Goal: Task Accomplishment & Management: Complete application form

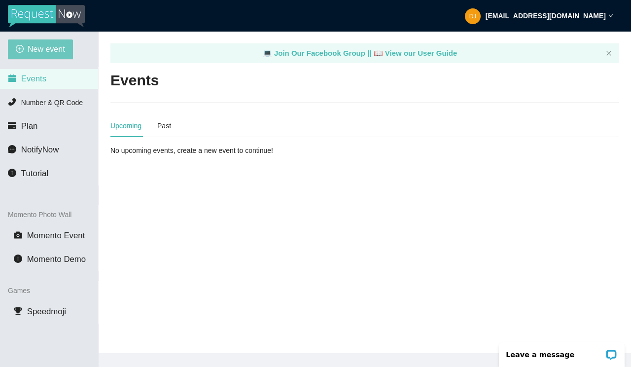
click at [56, 53] on span "New event" at bounding box center [46, 49] width 37 height 12
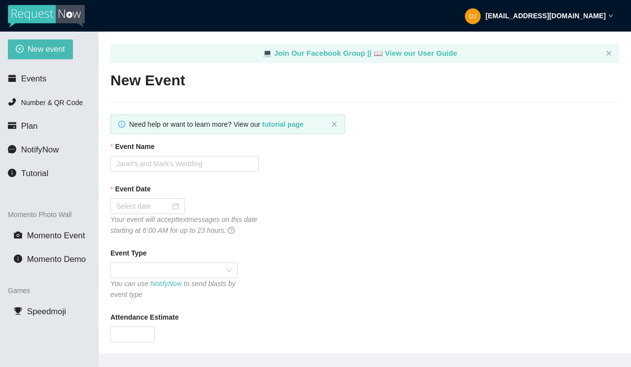
type textarea "[URL][DOMAIN_NAME]"
type textarea "Thanks for being a part of (Event)! Stay safe! Be LEGENDARY! -[PERSON_NAME] @he…"
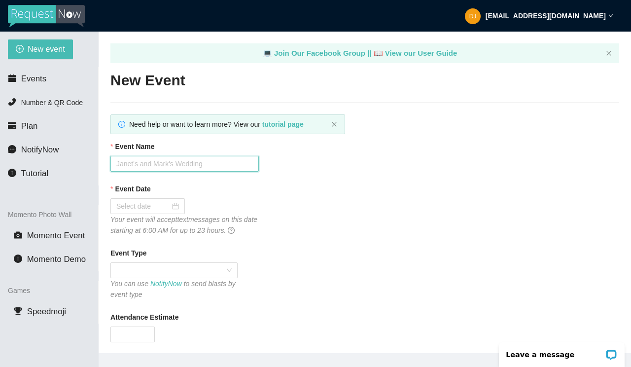
click at [161, 163] on input "Event Name" at bounding box center [184, 164] width 148 height 16
type input "Perch Putt Eventy"
click at [170, 204] on div at bounding box center [147, 206] width 63 height 11
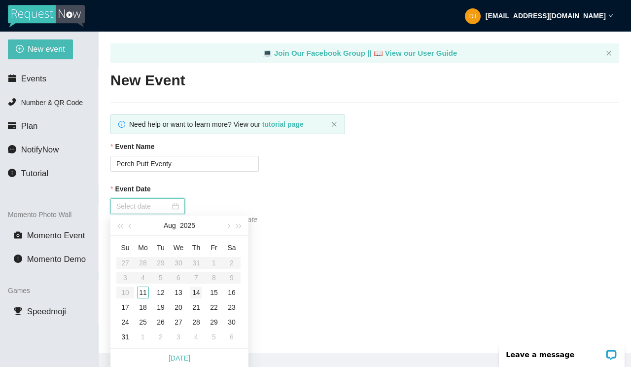
type input "[DATE]"
click at [144, 292] on div "11" at bounding box center [143, 292] width 12 height 12
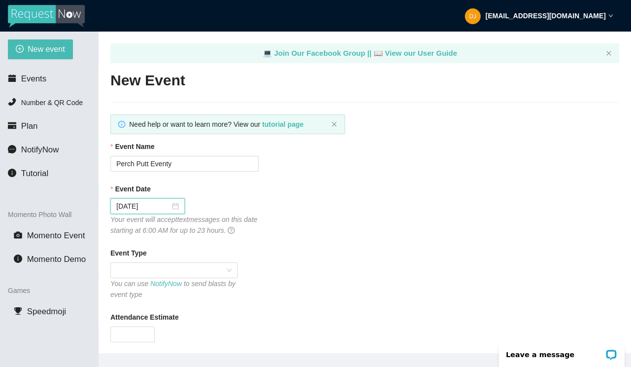
scroll to position [63, 0]
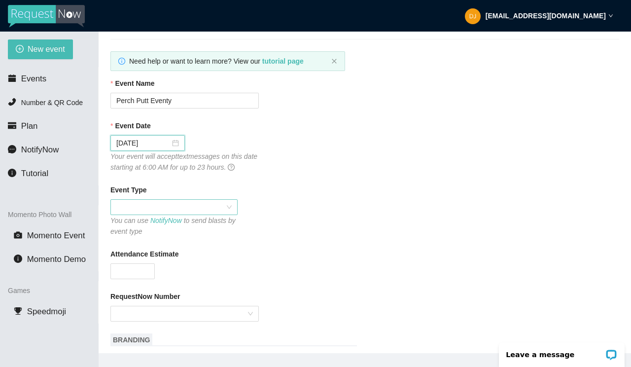
click at [228, 214] on span at bounding box center [173, 207] width 115 height 15
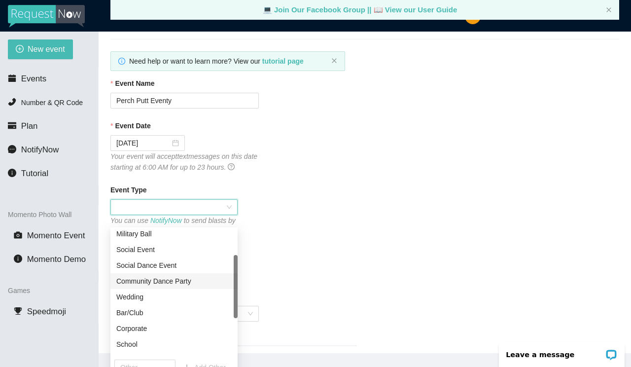
scroll to position [68, 0]
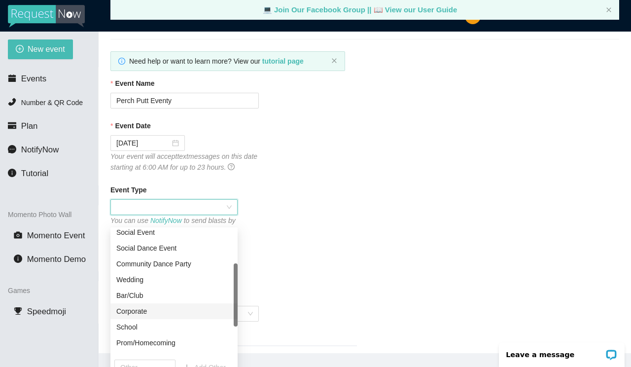
click at [146, 310] on div "Corporate" at bounding box center [173, 311] width 115 height 11
type textarea "Thanks for being a part of (Event)! Stay safe! Be LEGENDARY! -[PERSON_NAME] @he…"
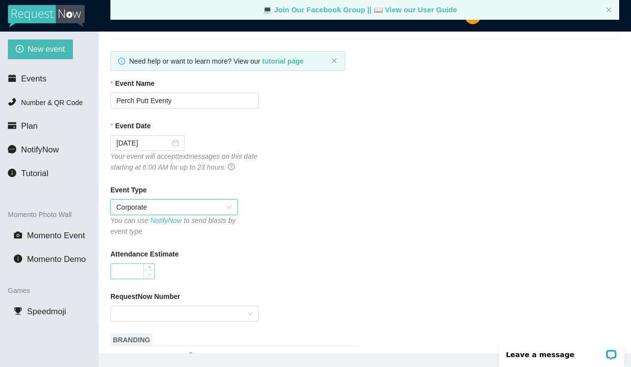
type input "0"
click at [150, 277] on span "down" at bounding box center [149, 274] width 6 height 6
type input "65"
click at [245, 321] on input "RequestNow Number" at bounding box center [181, 313] width 130 height 15
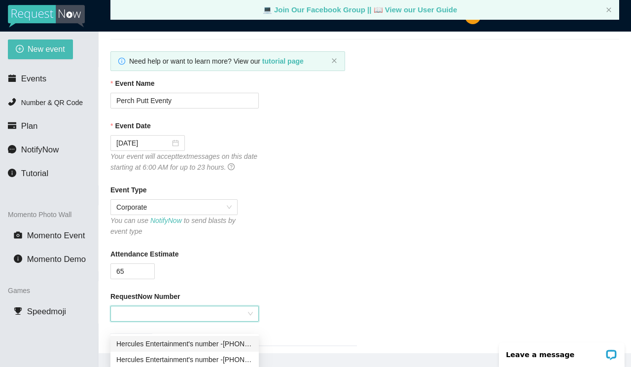
click at [227, 340] on div "Hercules Entertainment's number - [PHONE_NUMBER]" at bounding box center [184, 343] width 137 height 11
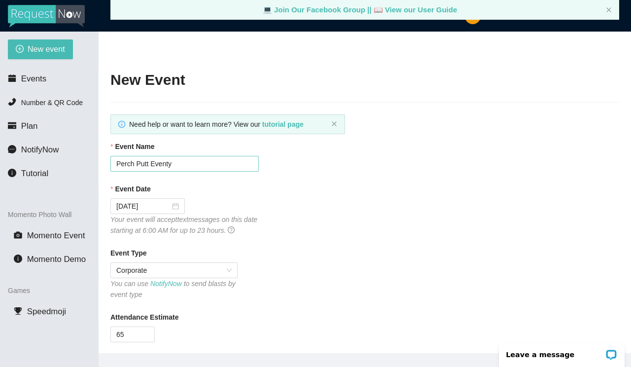
scroll to position [0, 0]
click at [177, 162] on input "Perch Putt Eventy" at bounding box center [184, 164] width 148 height 16
drag, startPoint x: 178, startPoint y: 165, endPoint x: 113, endPoint y: 159, distance: 65.3
click at [113, 159] on input "Perch Putt Event" at bounding box center [184, 164] width 148 height 16
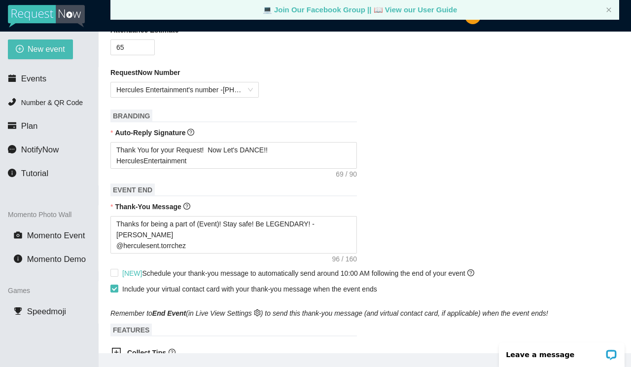
scroll to position [291, 0]
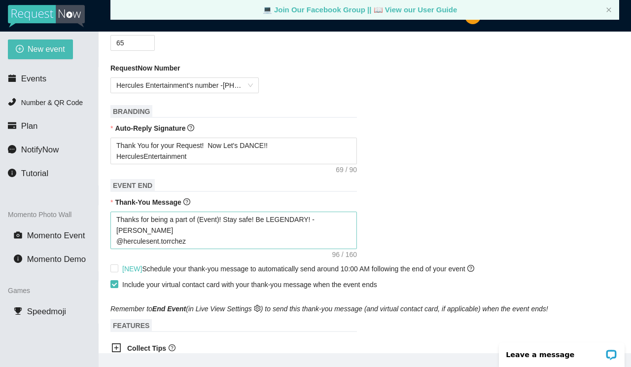
type input "Perch Putt Event"
type textarea "Thanks for being a part of (Event)! Stay safe! Be LEGENDARY! -[PERSON_NAME] @he…"
drag, startPoint x: 201, startPoint y: 229, endPoint x: 224, endPoint y: 233, distance: 23.1
click at [224, 233] on textarea "Thanks for being a part of (Event)! Stay safe! Be LEGENDARY! -[PERSON_NAME] @he…" at bounding box center [233, 229] width 246 height 37
paste textarea "Perch Putt Event"
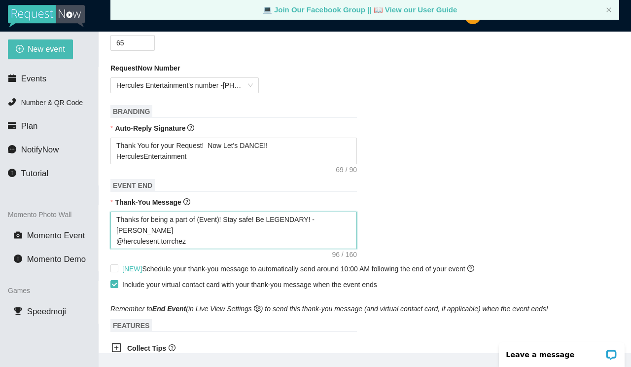
type textarea "Thanks for being a part of Perch Putt Event! Stay safe! Be LEGENDARY! -[PERSON_…"
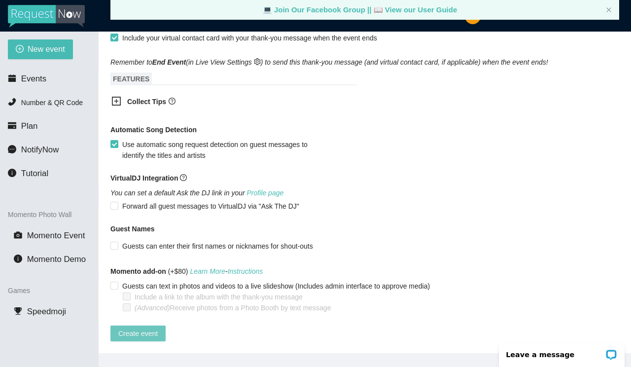
scroll to position [556, 0]
type textarea "Thanks for being a part of Perch Putt Event! Stay safe! Be LEGENDARY! -[PERSON_…"
click at [150, 330] on span "Create event" at bounding box center [137, 333] width 39 height 11
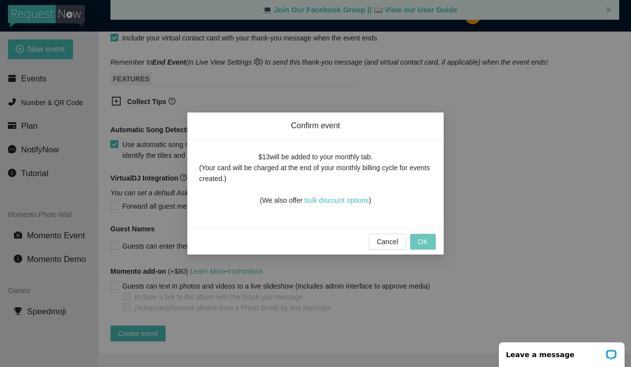
click at [418, 240] on span "OK" at bounding box center [423, 241] width 10 height 11
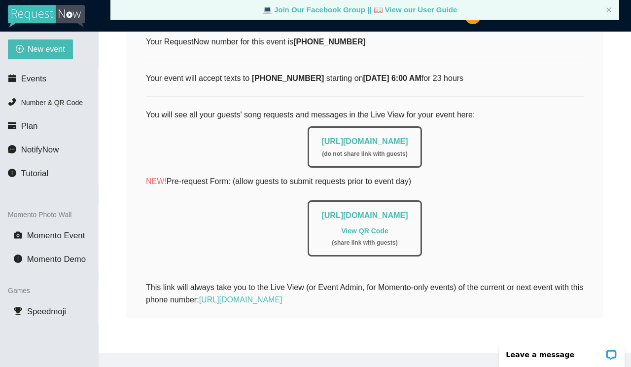
scroll to position [184, 0]
click at [374, 137] on link "[URL][DOMAIN_NAME]" at bounding box center [364, 141] width 86 height 8
